Goal: Information Seeking & Learning: Learn about a topic

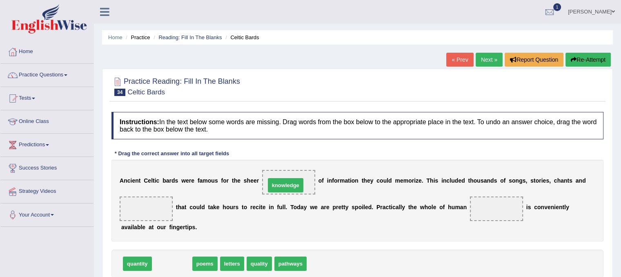
drag, startPoint x: 160, startPoint y: 258, endPoint x: 273, endPoint y: 180, distance: 137.6
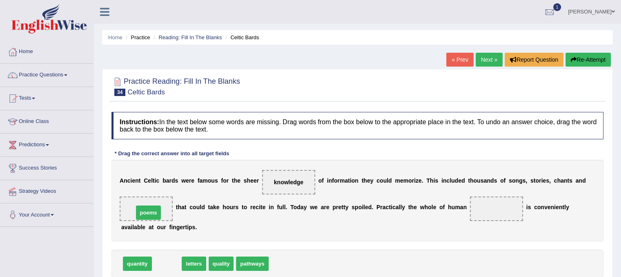
drag, startPoint x: 168, startPoint y: 261, endPoint x: 150, endPoint y: 210, distance: 54.2
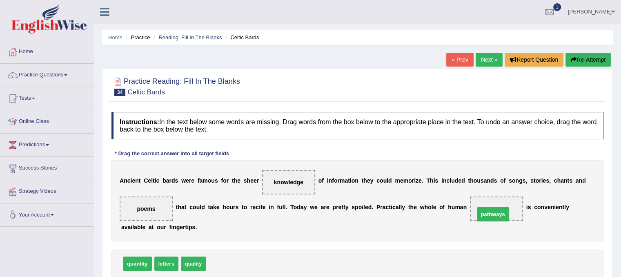
drag, startPoint x: 237, startPoint y: 262, endPoint x: 509, endPoint y: 210, distance: 276.4
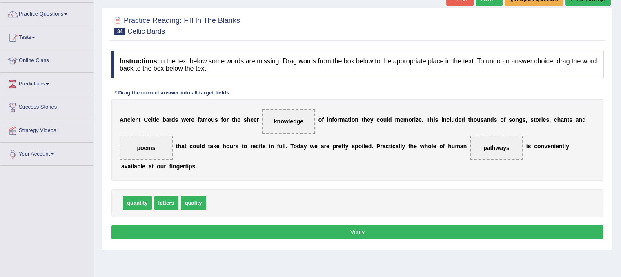
scroll to position [64, 0]
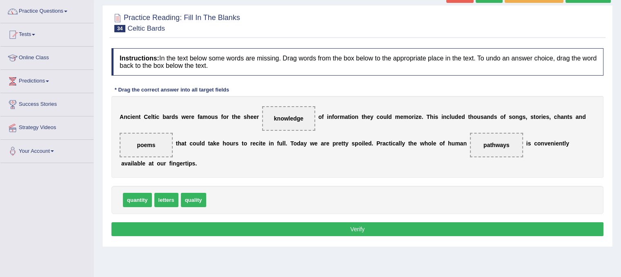
click at [377, 229] on button "Verify" at bounding box center [357, 229] width 492 height 14
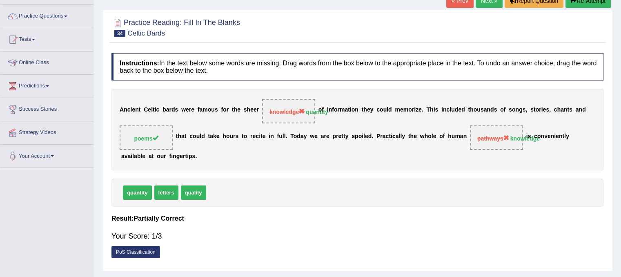
scroll to position [0, 0]
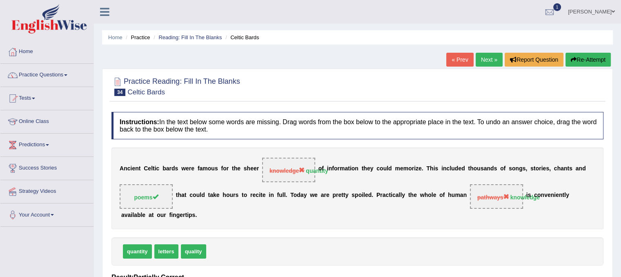
click at [492, 62] on link "Next »" at bounding box center [489, 60] width 27 height 14
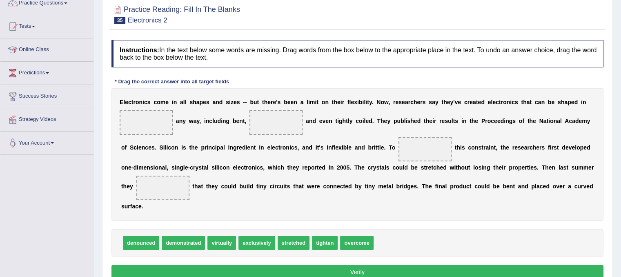
scroll to position [98, 0]
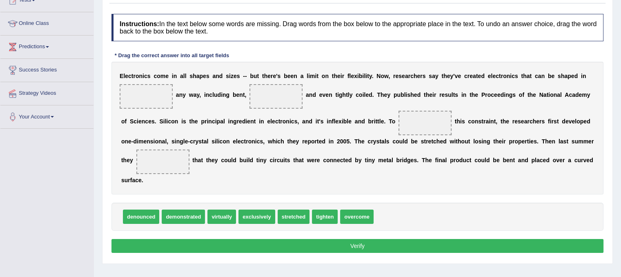
click at [294, 215] on span "stretched" at bounding box center [294, 216] width 32 height 14
drag, startPoint x: 299, startPoint y: 216, endPoint x: 267, endPoint y: 92, distance: 127.7
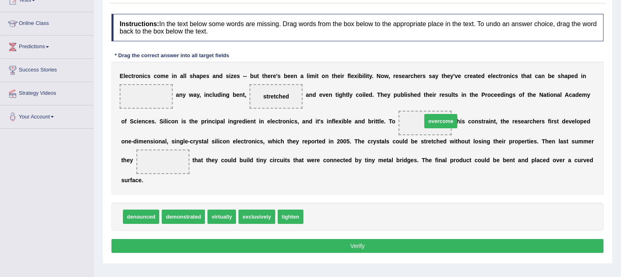
drag, startPoint x: 328, startPoint y: 219, endPoint x: 447, endPoint y: 124, distance: 152.1
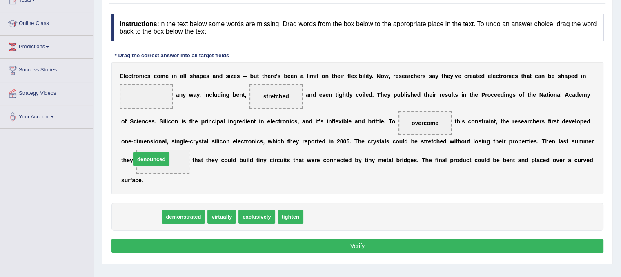
drag, startPoint x: 139, startPoint y: 218, endPoint x: 149, endPoint y: 161, distance: 58.5
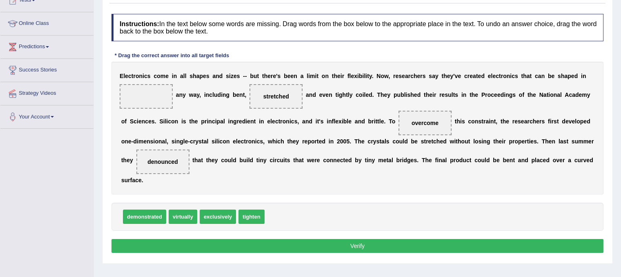
drag, startPoint x: 143, startPoint y: 206, endPoint x: 144, endPoint y: 184, distance: 22.5
click at [144, 184] on div "Instructions: In the text below some words are missing. Drag words from the box…" at bounding box center [357, 134] width 496 height 249
drag, startPoint x: 182, startPoint y: 225, endPoint x: 172, endPoint y: 188, distance: 38.3
click at [172, 188] on div "Instructions: In the text below some words are missing. Drag words from the box…" at bounding box center [357, 134] width 496 height 249
drag, startPoint x: 187, startPoint y: 216, endPoint x: 167, endPoint y: 100, distance: 117.2
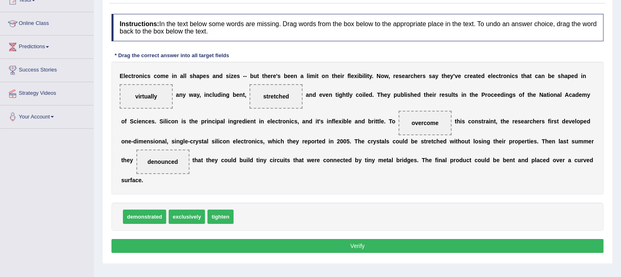
click at [305, 247] on button "Verify" at bounding box center [357, 246] width 492 height 14
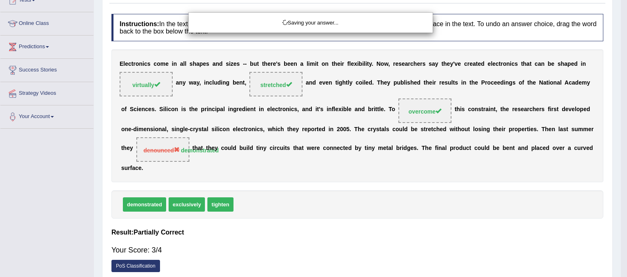
click at [305, 179] on body "Toggle navigation Home Practice Questions Speaking Practice Read Aloud Repeat S…" at bounding box center [313, 40] width 627 height 277
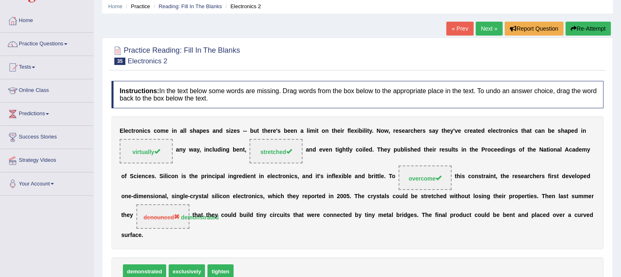
scroll to position [0, 0]
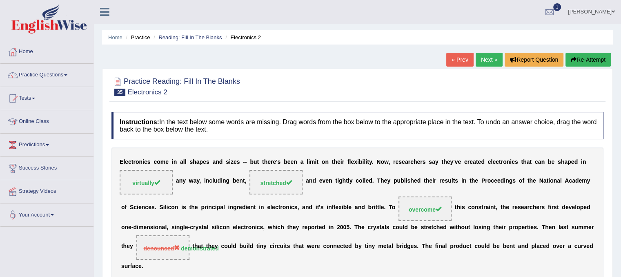
click at [490, 56] on link "Next »" at bounding box center [489, 60] width 27 height 14
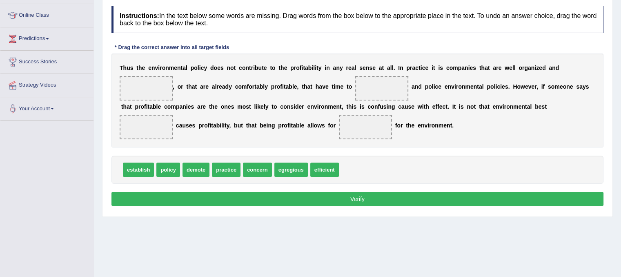
scroll to position [114, 0]
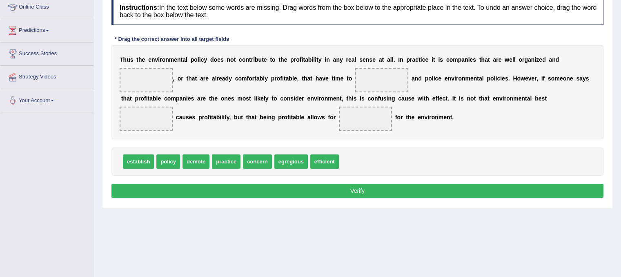
click at [146, 156] on span "establish" at bounding box center [138, 161] width 31 height 14
drag, startPoint x: 148, startPoint y: 155, endPoint x: 152, endPoint y: 76, distance: 78.5
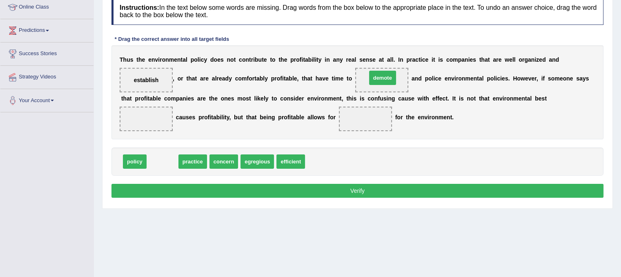
drag, startPoint x: 167, startPoint y: 159, endPoint x: 387, endPoint y: 75, distance: 235.6
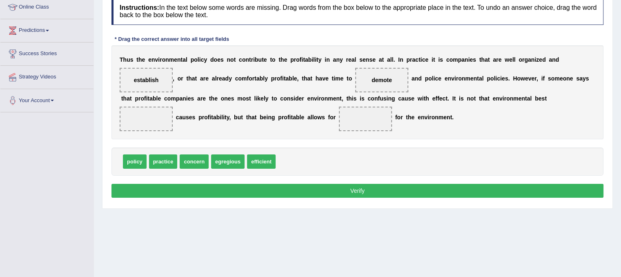
drag, startPoint x: 163, startPoint y: 157, endPoint x: 158, endPoint y: 164, distance: 8.7
drag, startPoint x: 264, startPoint y: 159, endPoint x: 150, endPoint y: 129, distance: 117.8
drag, startPoint x: 251, startPoint y: 160, endPoint x: 146, endPoint y: 118, distance: 113.6
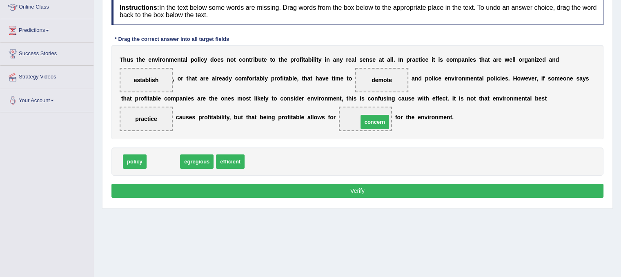
drag, startPoint x: 155, startPoint y: 162, endPoint x: 359, endPoint y: 120, distance: 208.4
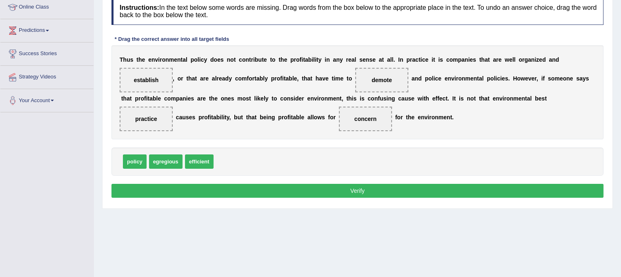
click at [392, 184] on button "Verify" at bounding box center [357, 191] width 492 height 14
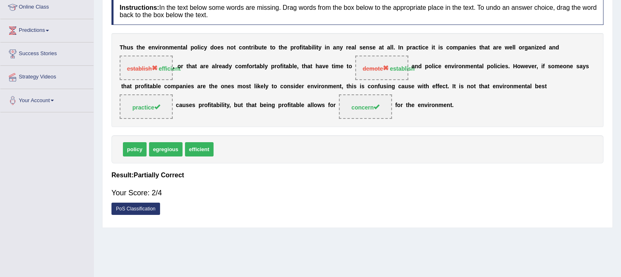
scroll to position [0, 0]
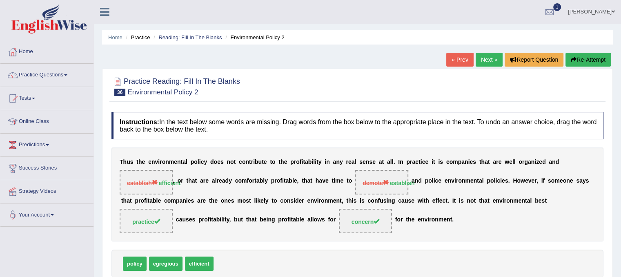
click at [483, 53] on link "Next »" at bounding box center [489, 60] width 27 height 14
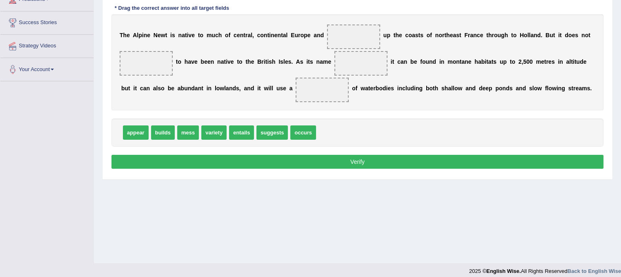
scroll to position [147, 0]
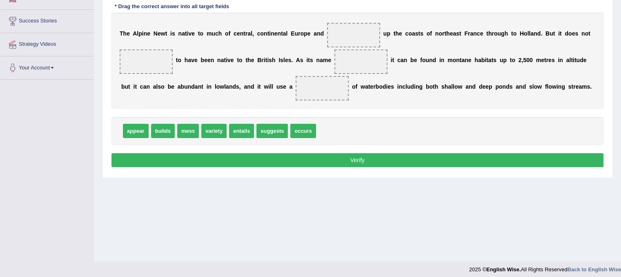
click at [165, 128] on span "builds" at bounding box center [163, 131] width 24 height 14
drag, startPoint x: 165, startPoint y: 128, endPoint x: 357, endPoint y: 31, distance: 214.5
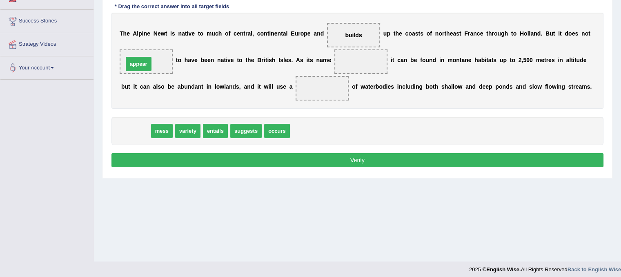
drag, startPoint x: 133, startPoint y: 131, endPoint x: 136, endPoint y: 64, distance: 67.4
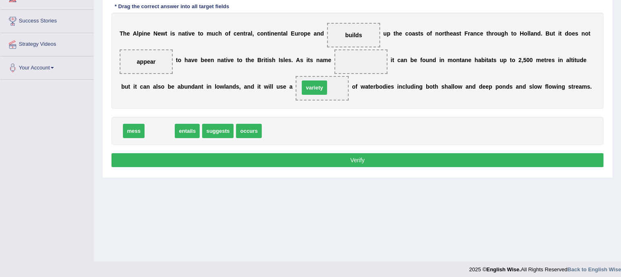
drag, startPoint x: 160, startPoint y: 125, endPoint x: 315, endPoint y: 81, distance: 160.7
drag, startPoint x: 167, startPoint y: 128, endPoint x: 358, endPoint y: 62, distance: 201.7
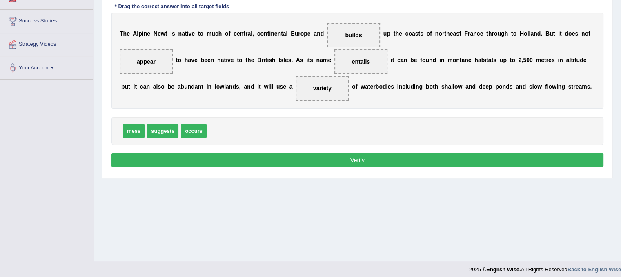
click at [359, 155] on button "Verify" at bounding box center [357, 160] width 492 height 14
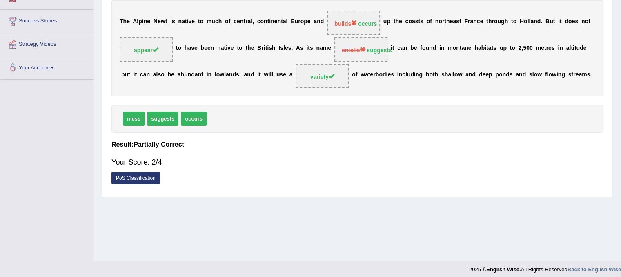
drag, startPoint x: 588, startPoint y: 180, endPoint x: 590, endPoint y: 102, distance: 77.6
click at [593, 91] on div "Instructions: In the text below some words are missing. Drag words from the box…" at bounding box center [357, 77] width 496 height 232
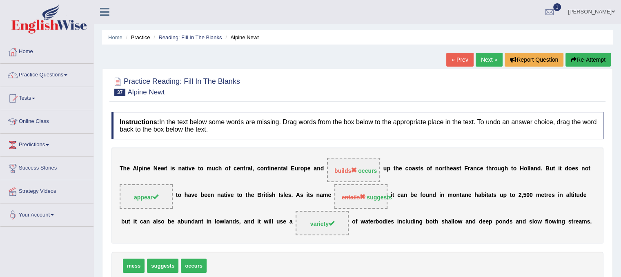
click at [478, 56] on link "Next »" at bounding box center [489, 60] width 27 height 14
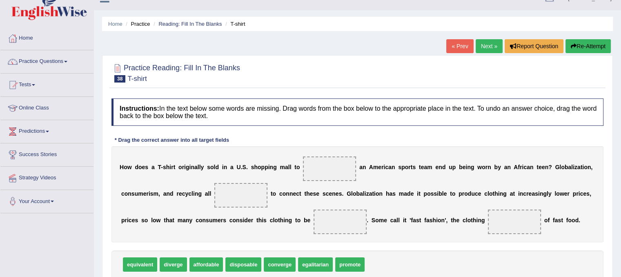
scroll to position [20, 0]
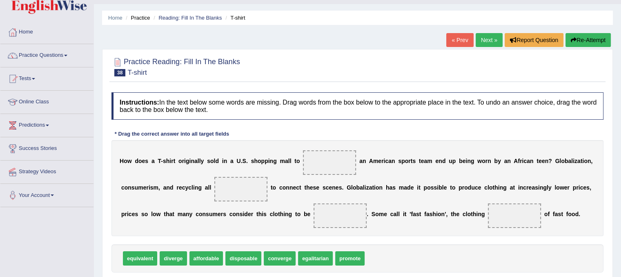
drag, startPoint x: 345, startPoint y: 265, endPoint x: 330, endPoint y: 178, distance: 87.9
click at [330, 178] on div "Instructions: In the text below some words are missing. Drag words from the box…" at bounding box center [357, 194] width 496 height 213
drag, startPoint x: 349, startPoint y: 259, endPoint x: 336, endPoint y: 160, distance: 99.8
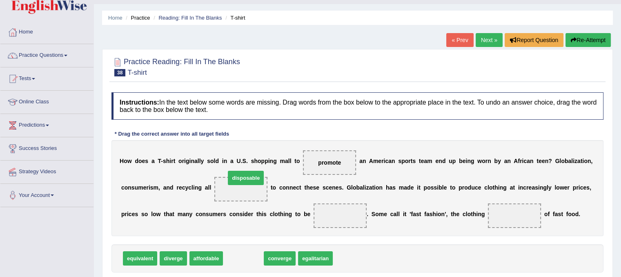
drag, startPoint x: 242, startPoint y: 256, endPoint x: 244, endPoint y: 177, distance: 78.4
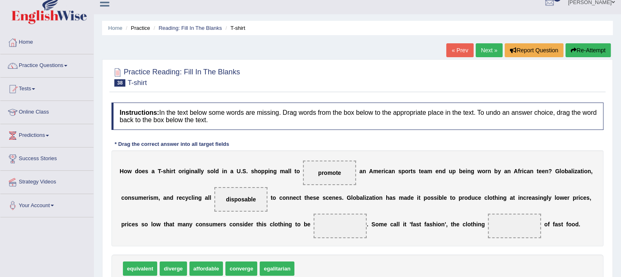
scroll to position [8, 0]
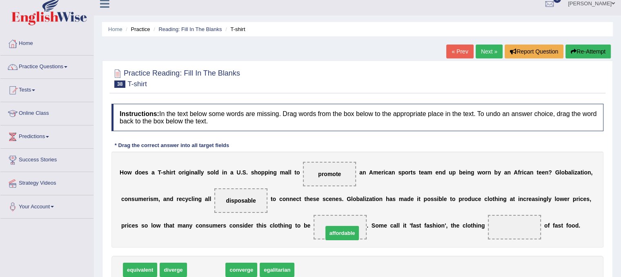
drag, startPoint x: 209, startPoint y: 271, endPoint x: 345, endPoint y: 234, distance: 140.8
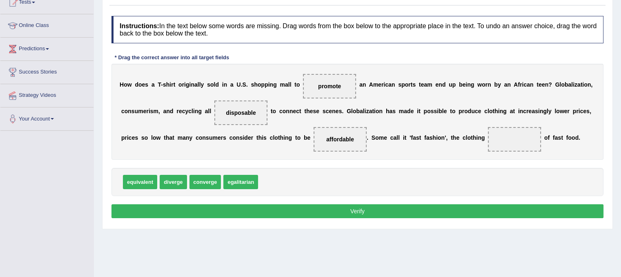
scroll to position [98, 0]
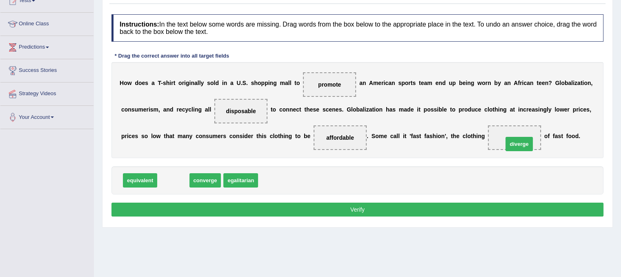
drag, startPoint x: 172, startPoint y: 180, endPoint x: 516, endPoint y: 141, distance: 346.4
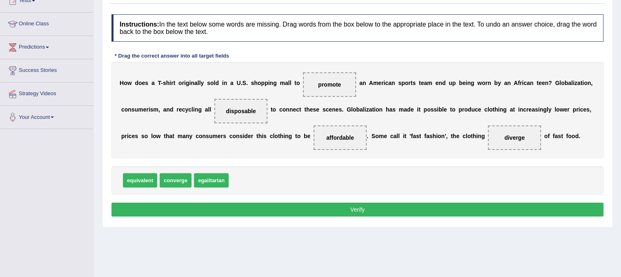
click at [360, 210] on button "Verify" at bounding box center [357, 210] width 492 height 14
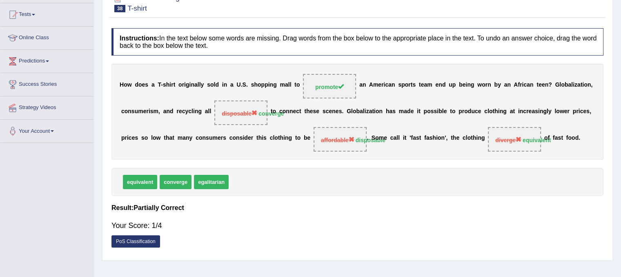
scroll to position [0, 0]
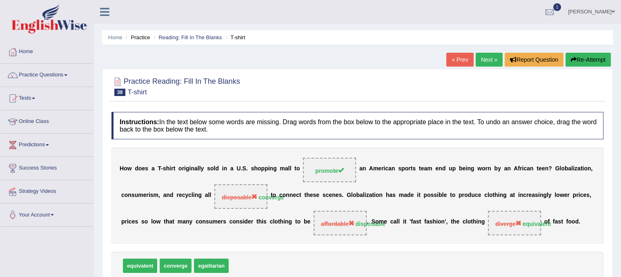
click at [483, 62] on link "Next »" at bounding box center [489, 60] width 27 height 14
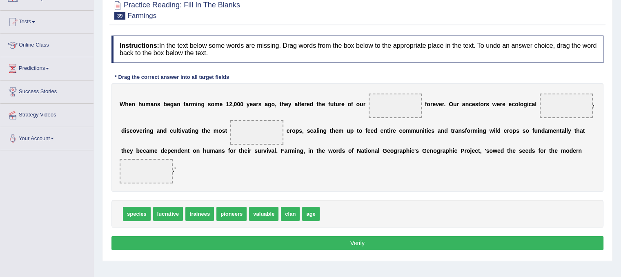
scroll to position [80, 0]
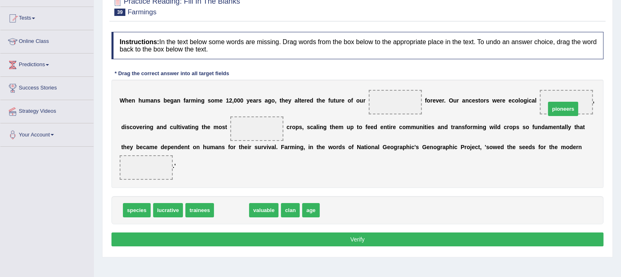
drag, startPoint x: 240, startPoint y: 209, endPoint x: 572, endPoint y: 108, distance: 346.8
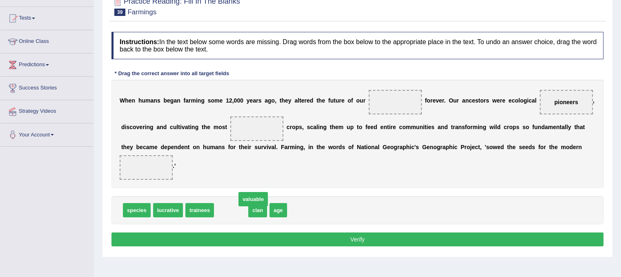
drag, startPoint x: 239, startPoint y: 210, endPoint x: 261, endPoint y: 200, distance: 24.5
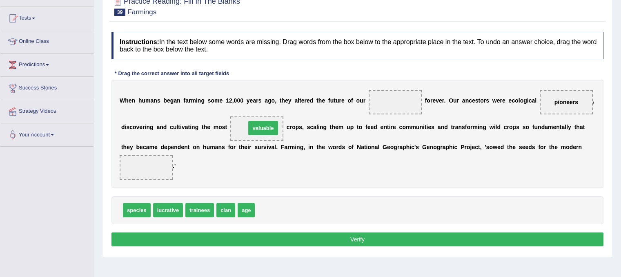
drag, startPoint x: 266, startPoint y: 210, endPoint x: 257, endPoint y: 128, distance: 83.0
drag, startPoint x: 245, startPoint y: 214, endPoint x: 136, endPoint y: 171, distance: 117.1
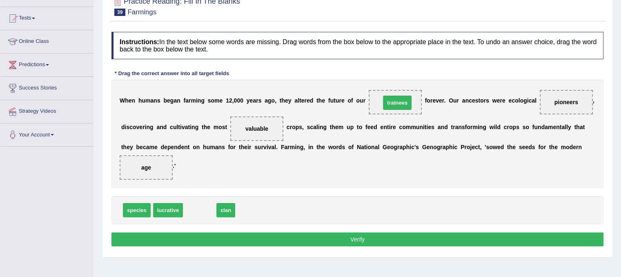
drag, startPoint x: 203, startPoint y: 206, endPoint x: 400, endPoint y: 100, distance: 223.9
click at [341, 234] on button "Verify" at bounding box center [357, 239] width 492 height 14
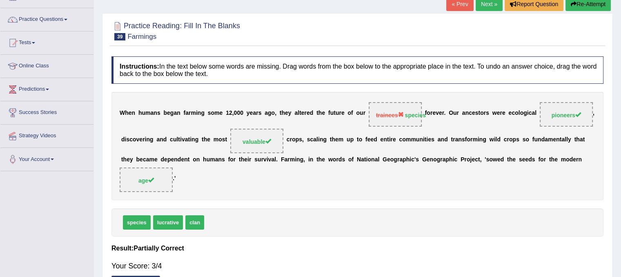
scroll to position [21, 0]
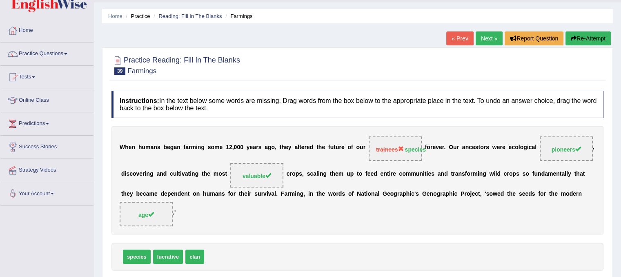
click at [487, 30] on div "Home Practice Reading: Fill In The Blanks Farmings « Prev Next » Report Questio…" at bounding box center [357, 183] width 527 height 408
click at [482, 39] on link "Next »" at bounding box center [489, 38] width 27 height 14
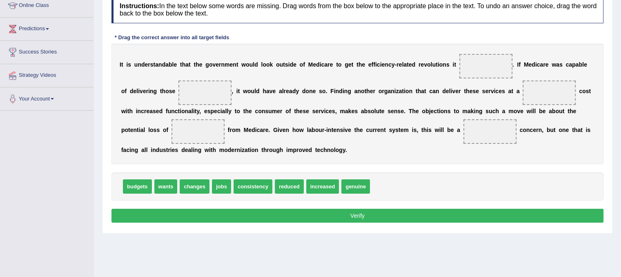
scroll to position [116, 0]
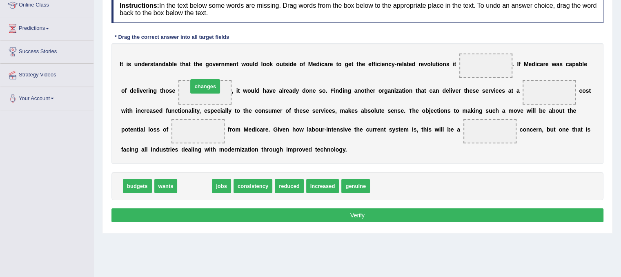
drag, startPoint x: 202, startPoint y: 185, endPoint x: 212, endPoint y: 85, distance: 100.2
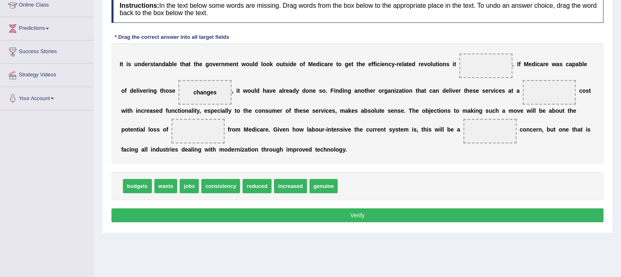
click at [322, 187] on span "genuine" at bounding box center [323, 186] width 29 height 14
drag, startPoint x: 324, startPoint y: 189, endPoint x: 536, endPoint y: 100, distance: 229.8
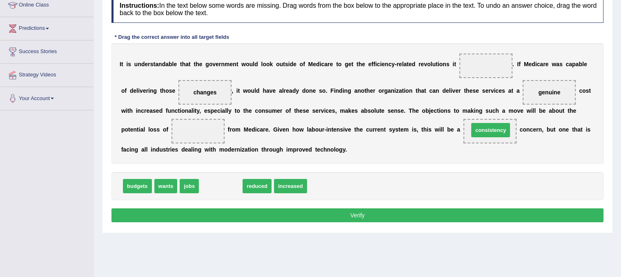
drag, startPoint x: 228, startPoint y: 185, endPoint x: 498, endPoint y: 129, distance: 276.0
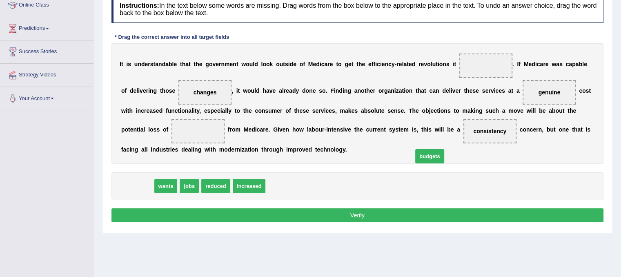
drag, startPoint x: 136, startPoint y: 182, endPoint x: 483, endPoint y: 112, distance: 354.8
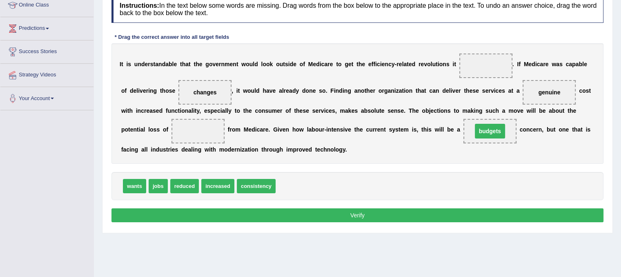
click at [483, 110] on b at bounding box center [483, 110] width 3 height 7
drag, startPoint x: 487, startPoint y: 129, endPoint x: 478, endPoint y: 89, distance: 41.6
click at [479, 128] on span "budgets" at bounding box center [490, 131] width 22 height 7
drag, startPoint x: 493, startPoint y: 131, endPoint x: 499, endPoint y: 65, distance: 65.6
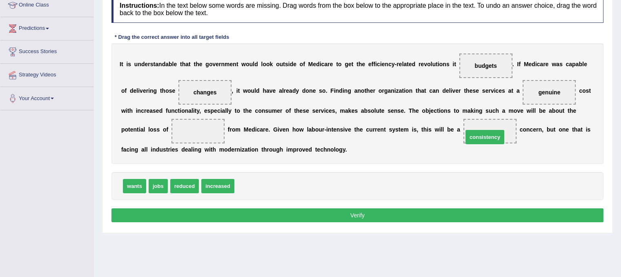
drag, startPoint x: 260, startPoint y: 189, endPoint x: 488, endPoint y: 139, distance: 233.9
drag, startPoint x: 536, startPoint y: 89, endPoint x: 495, endPoint y: 126, distance: 54.4
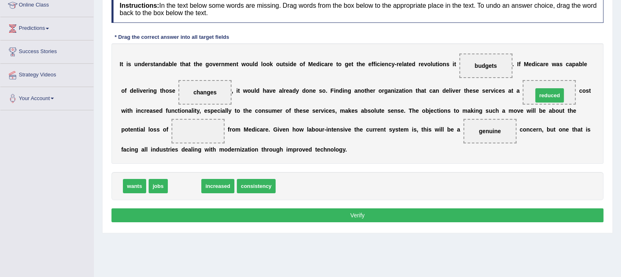
drag, startPoint x: 184, startPoint y: 180, endPoint x: 549, endPoint y: 89, distance: 376.1
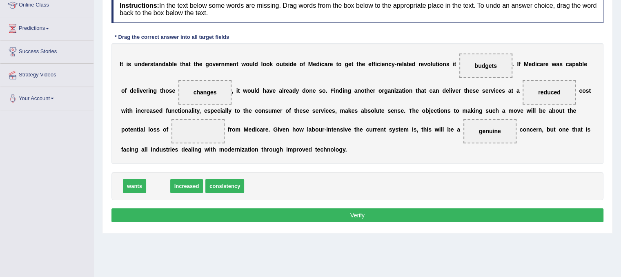
drag, startPoint x: 155, startPoint y: 185, endPoint x: 109, endPoint y: 165, distance: 50.2
click at [71, 171] on span "jobs" at bounding box center [60, 178] width 19 height 14
drag, startPoint x: 132, startPoint y: 185, endPoint x: 194, endPoint y: 133, distance: 81.4
click at [240, 211] on button "Verify" at bounding box center [357, 215] width 492 height 14
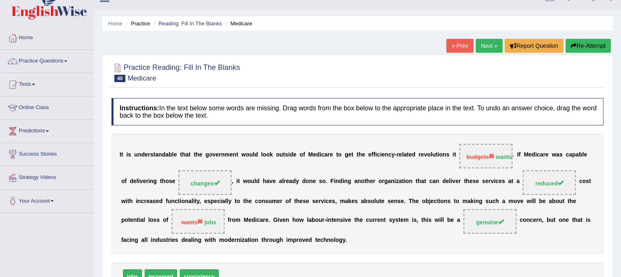
scroll to position [0, 0]
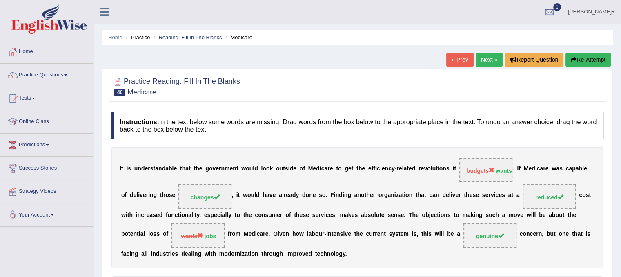
click at [488, 59] on link "Next »" at bounding box center [489, 60] width 27 height 14
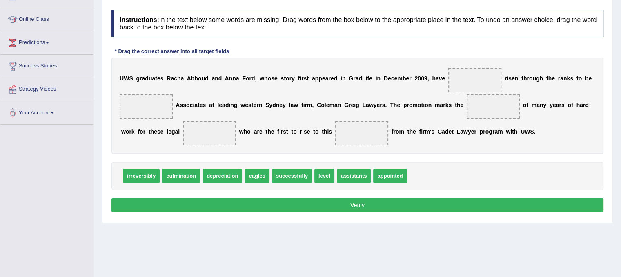
scroll to position [104, 0]
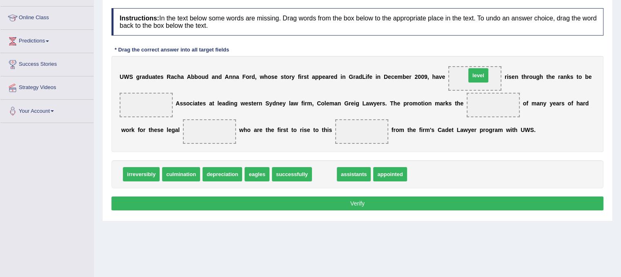
drag, startPoint x: 321, startPoint y: 174, endPoint x: 475, endPoint y: 74, distance: 183.1
click at [353, 167] on span "appointed" at bounding box center [367, 174] width 33 height 14
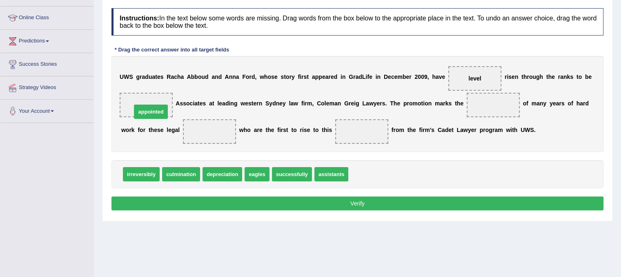
drag, startPoint x: 359, startPoint y: 176, endPoint x: 142, endPoint y: 111, distance: 227.3
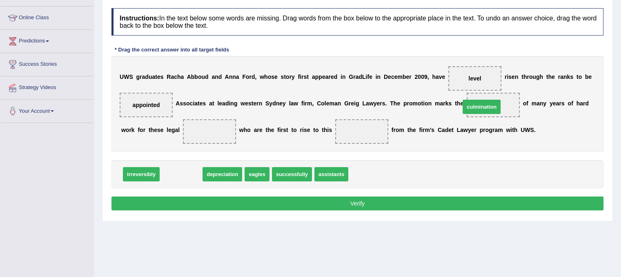
drag, startPoint x: 193, startPoint y: 174, endPoint x: 493, endPoint y: 107, distance: 307.9
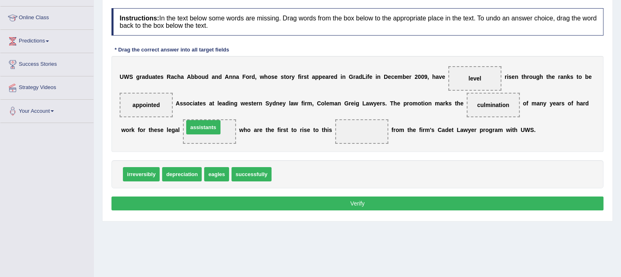
drag, startPoint x: 281, startPoint y: 177, endPoint x: 194, endPoint y: 128, distance: 100.5
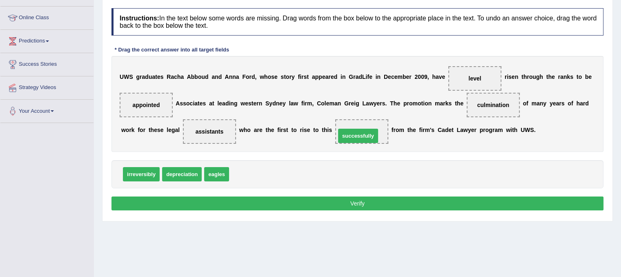
drag, startPoint x: 258, startPoint y: 174, endPoint x: 364, endPoint y: 135, distance: 113.3
click at [352, 208] on button "Verify" at bounding box center [357, 203] width 492 height 14
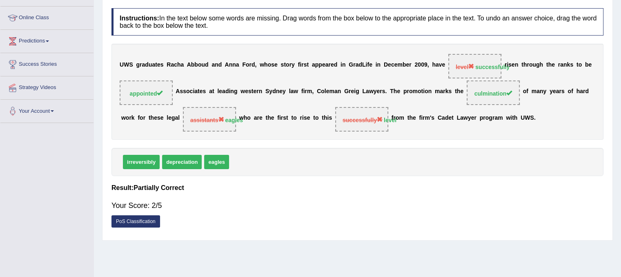
drag, startPoint x: 621, startPoint y: 74, endPoint x: 621, endPoint y: -26, distance: 100.0
click at [621, 0] on html "Toggle navigation Home Practice Questions Speaking Practice Read Aloud Repeat S…" at bounding box center [310, 34] width 621 height 277
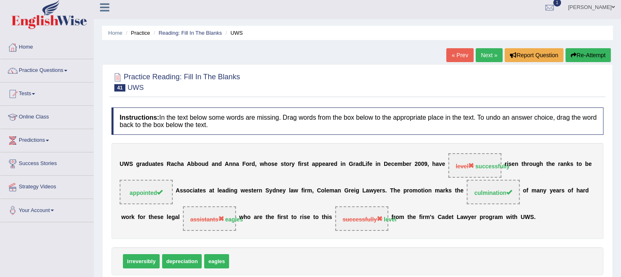
scroll to position [0, 0]
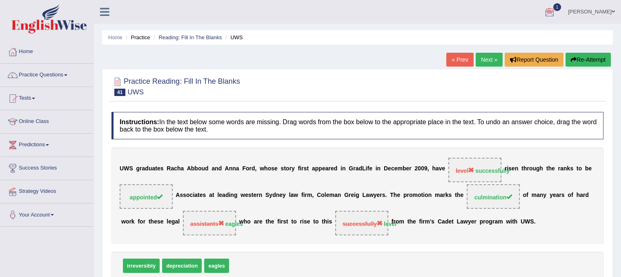
click at [490, 60] on link "Next »" at bounding box center [489, 60] width 27 height 14
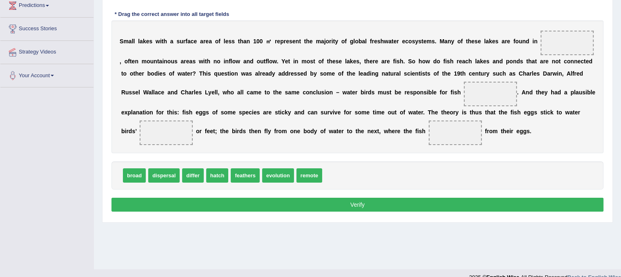
scroll to position [152, 0]
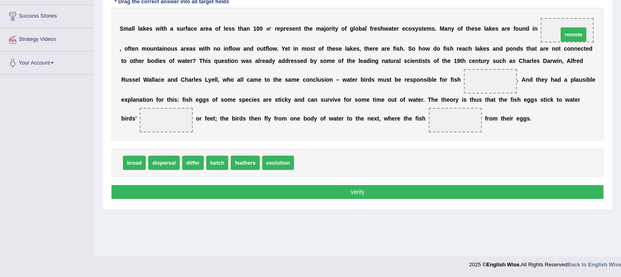
drag, startPoint x: 302, startPoint y: 160, endPoint x: 566, endPoint y: 33, distance: 293.1
drag, startPoint x: 214, startPoint y: 160, endPoint x: 445, endPoint y: 124, distance: 234.3
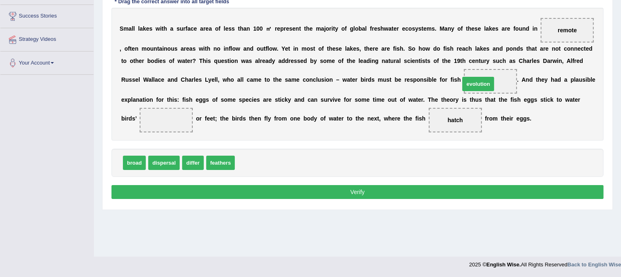
drag, startPoint x: 259, startPoint y: 163, endPoint x: 484, endPoint y: 84, distance: 238.4
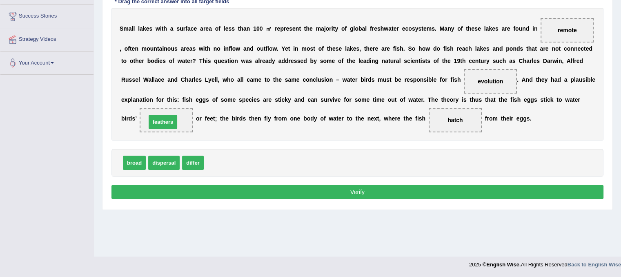
drag, startPoint x: 214, startPoint y: 160, endPoint x: 156, endPoint y: 119, distance: 70.8
click at [256, 190] on button "Verify" at bounding box center [357, 192] width 492 height 14
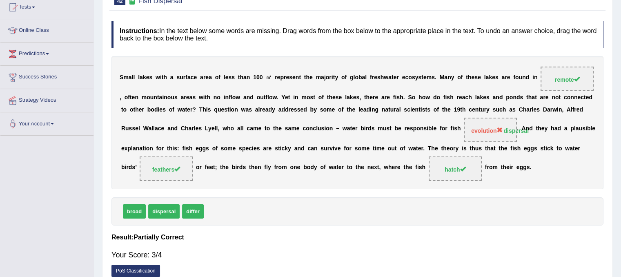
scroll to position [0, 0]
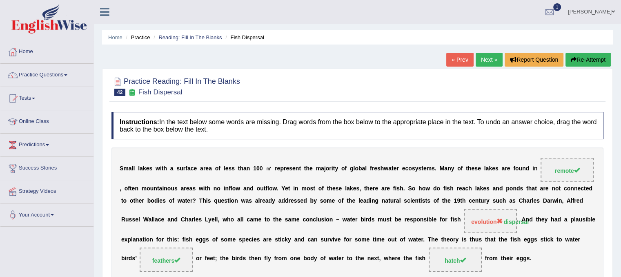
click at [478, 60] on link "Next »" at bounding box center [489, 60] width 27 height 14
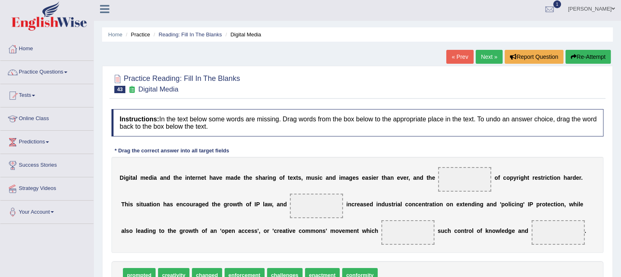
scroll to position [76, 0]
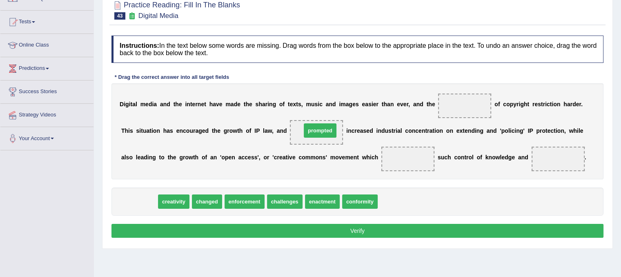
drag, startPoint x: 144, startPoint y: 196, endPoint x: 325, endPoint y: 125, distance: 194.3
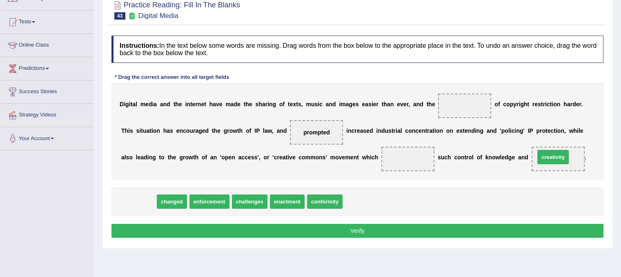
drag, startPoint x: 131, startPoint y: 200, endPoint x: 546, endPoint y: 156, distance: 417.1
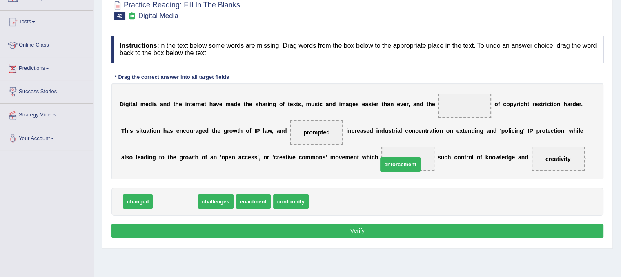
drag, startPoint x: 182, startPoint y: 201, endPoint x: 407, endPoint y: 164, distance: 228.1
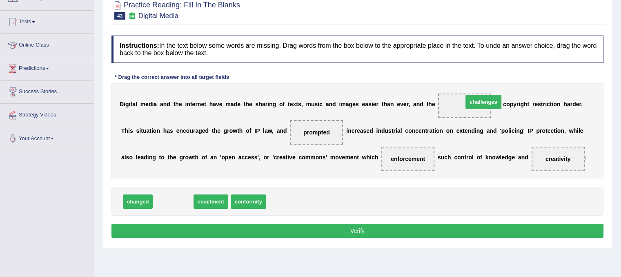
drag, startPoint x: 170, startPoint y: 205, endPoint x: 479, endPoint y: 106, distance: 325.0
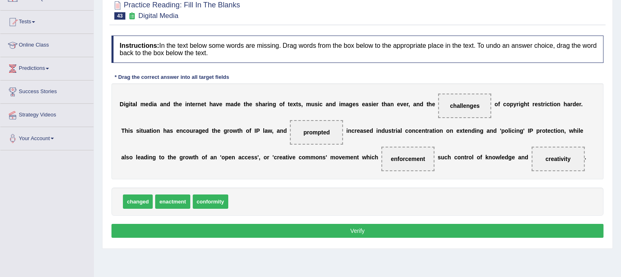
click at [382, 224] on button "Verify" at bounding box center [357, 231] width 492 height 14
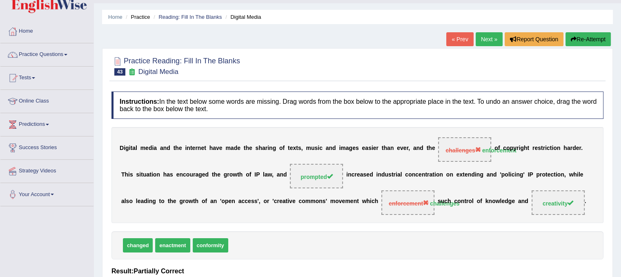
scroll to position [0, 0]
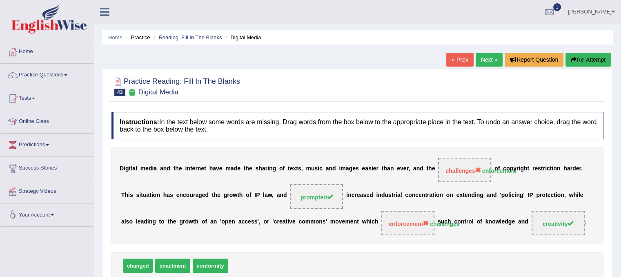
click at [489, 55] on link "Next »" at bounding box center [489, 60] width 27 height 14
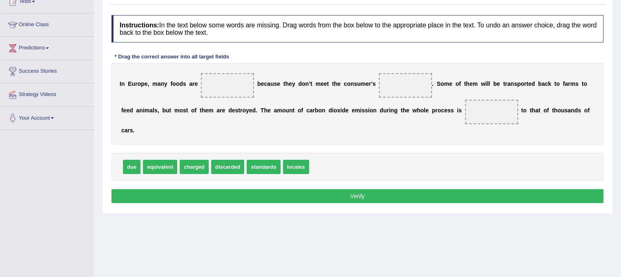
scroll to position [98, 0]
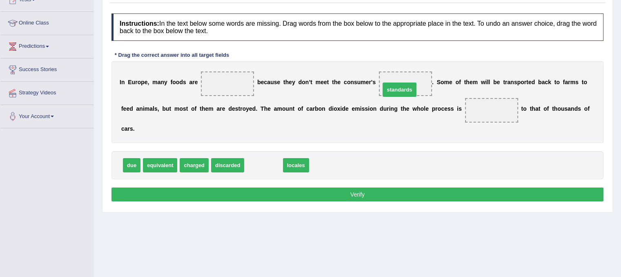
drag, startPoint x: 269, startPoint y: 159, endPoint x: 405, endPoint y: 84, distance: 155.3
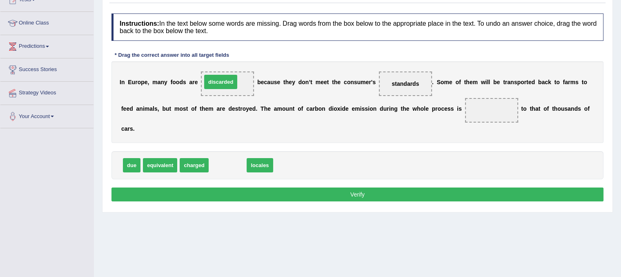
drag, startPoint x: 222, startPoint y: 164, endPoint x: 216, endPoint y: 79, distance: 85.2
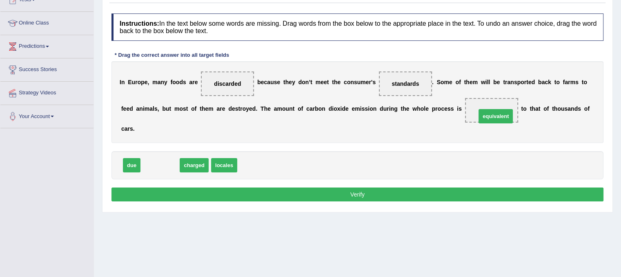
drag, startPoint x: 163, startPoint y: 163, endPoint x: 498, endPoint y: 115, distance: 339.0
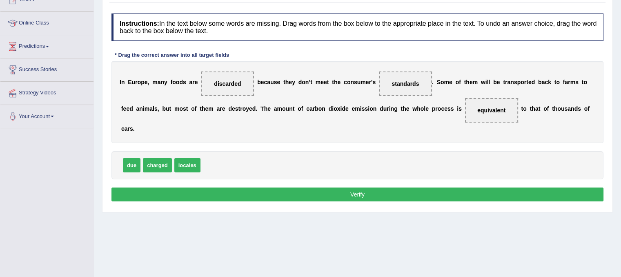
click at [404, 194] on button "Verify" at bounding box center [357, 194] width 492 height 14
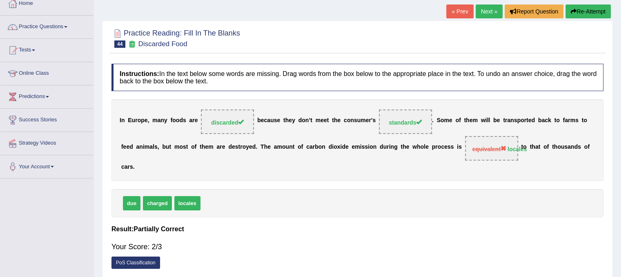
scroll to position [0, 0]
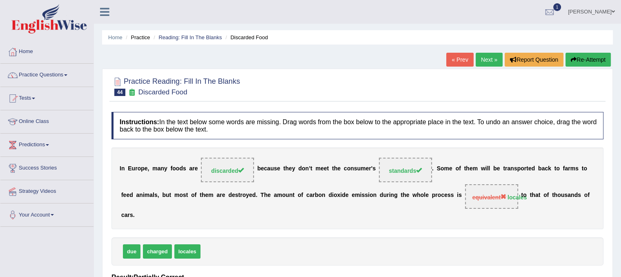
click at [478, 53] on link "Next »" at bounding box center [489, 60] width 27 height 14
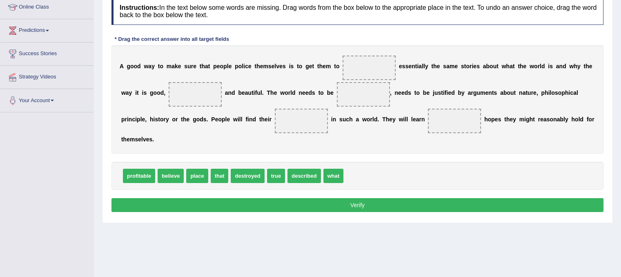
scroll to position [116, 0]
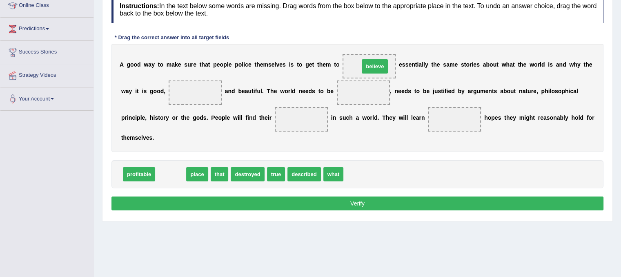
drag, startPoint x: 173, startPoint y: 176, endPoint x: 377, endPoint y: 69, distance: 230.8
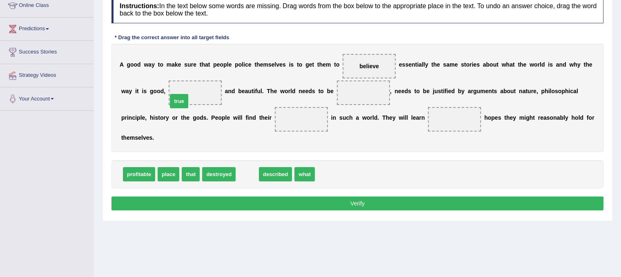
drag, startPoint x: 242, startPoint y: 176, endPoint x: 186, endPoint y: 101, distance: 93.7
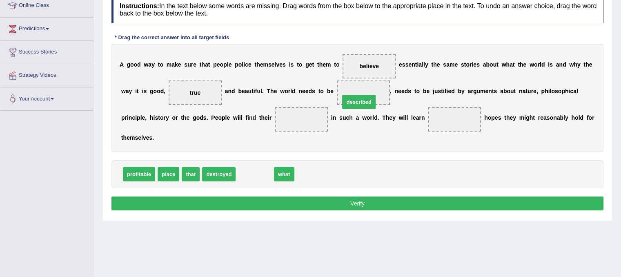
drag, startPoint x: 265, startPoint y: 170, endPoint x: 369, endPoint y: 101, distance: 125.8
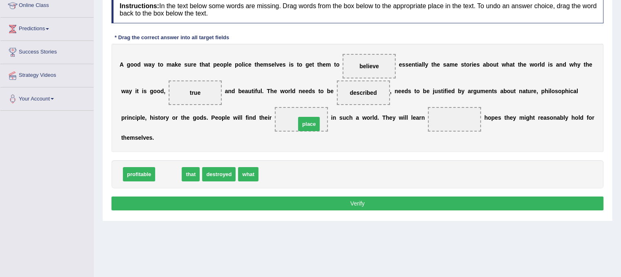
drag, startPoint x: 165, startPoint y: 177, endPoint x: 306, endPoint y: 127, distance: 149.2
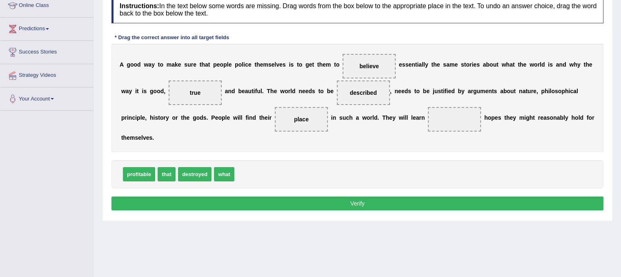
drag, startPoint x: 193, startPoint y: 94, endPoint x: 302, endPoint y: 167, distance: 131.1
click at [302, 167] on div "Instructions: In the text below some words are missing. Drag words from the box…" at bounding box center [357, 104] width 496 height 225
drag, startPoint x: 156, startPoint y: 172, endPoint x: 470, endPoint y: 158, distance: 314.2
click at [470, 158] on div "Instructions: In the text below some words are missing. Drag words from the box…" at bounding box center [357, 104] width 496 height 225
drag, startPoint x: 164, startPoint y: 174, endPoint x: 440, endPoint y: 121, distance: 281.0
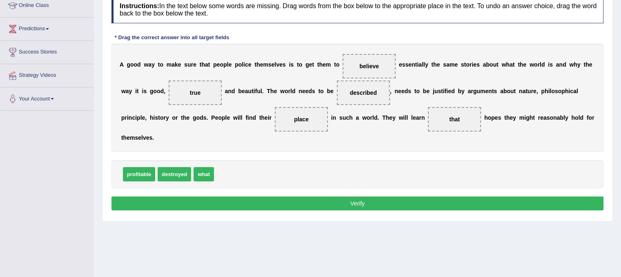
click at [381, 199] on button "Verify" at bounding box center [357, 203] width 492 height 14
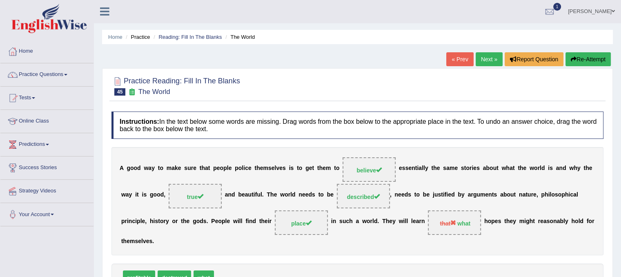
scroll to position [0, 0]
click at [478, 59] on link "Next »" at bounding box center [489, 60] width 27 height 14
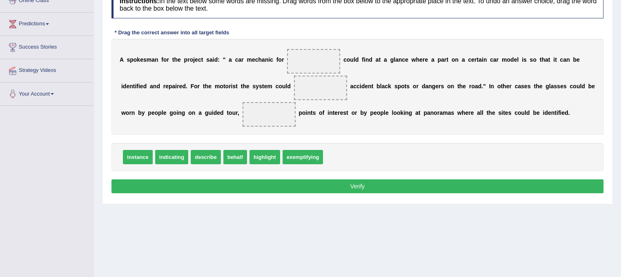
scroll to position [121, 0]
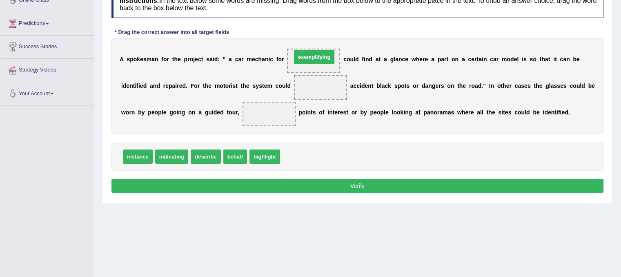
drag, startPoint x: 298, startPoint y: 158, endPoint x: 309, endPoint y: 58, distance: 101.0
click at [199, 165] on div "instance indicating describe behalf highlight" at bounding box center [357, 156] width 492 height 28
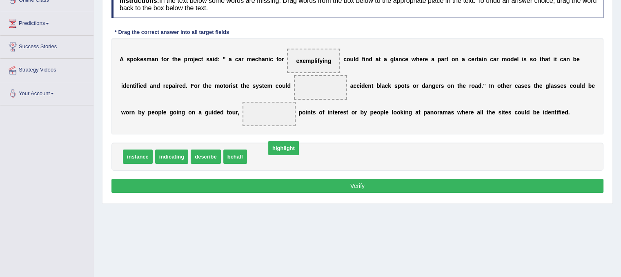
drag, startPoint x: 258, startPoint y: 156, endPoint x: 283, endPoint y: 155, distance: 24.9
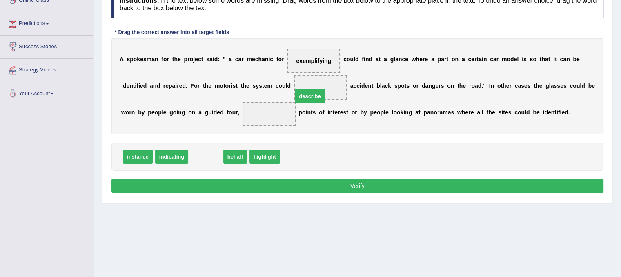
drag, startPoint x: 211, startPoint y: 154, endPoint x: 315, endPoint y: 93, distance: 120.4
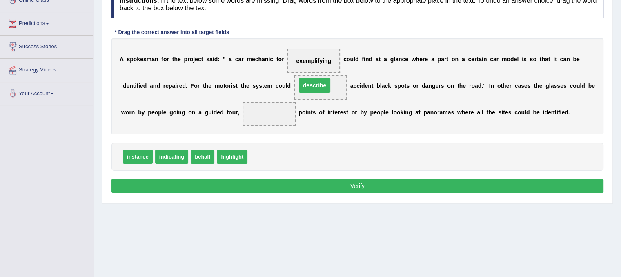
drag, startPoint x: 266, startPoint y: 109, endPoint x: 311, endPoint y: 80, distance: 52.7
click at [137, 154] on span "instance" at bounding box center [138, 156] width 30 height 14
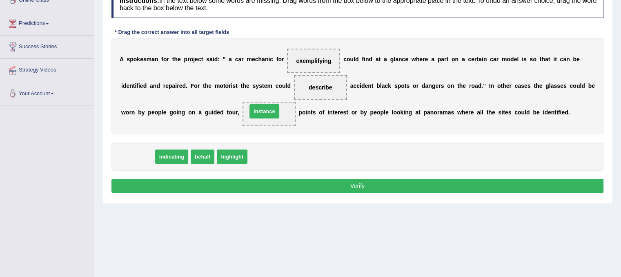
drag, startPoint x: 143, startPoint y: 155, endPoint x: 270, endPoint y: 110, distance: 134.3
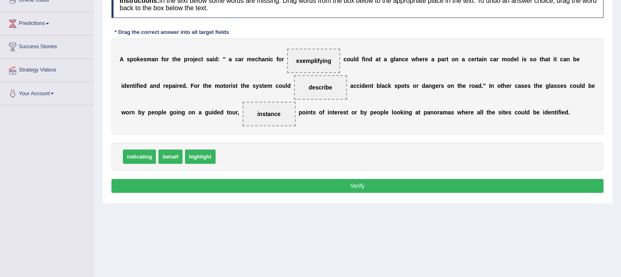
click at [308, 184] on button "Verify" at bounding box center [357, 186] width 492 height 14
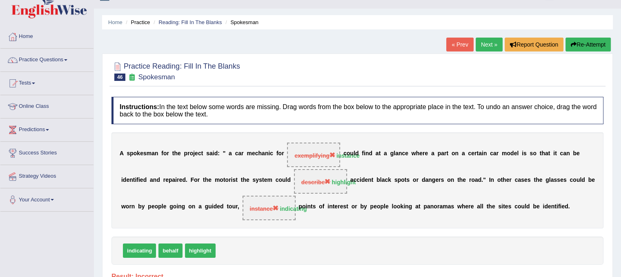
scroll to position [12, 0]
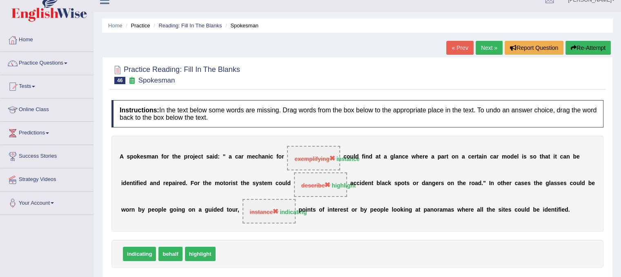
click at [482, 51] on link "Next »" at bounding box center [489, 48] width 27 height 14
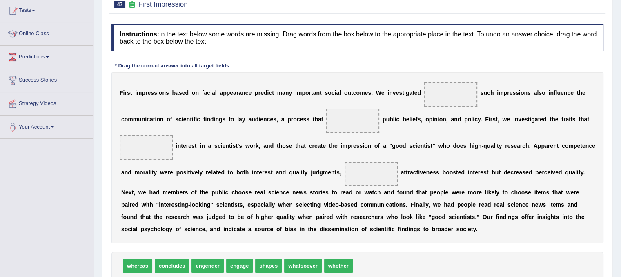
scroll to position [142, 0]
